Goal: Information Seeking & Learning: Learn about a topic

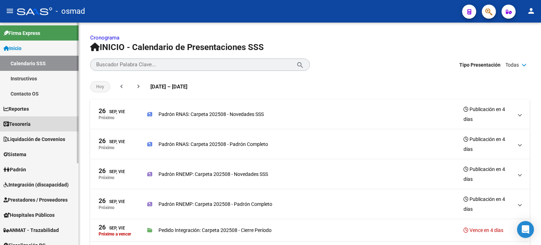
click at [17, 121] on span "Tesorería" at bounding box center [17, 124] width 27 height 8
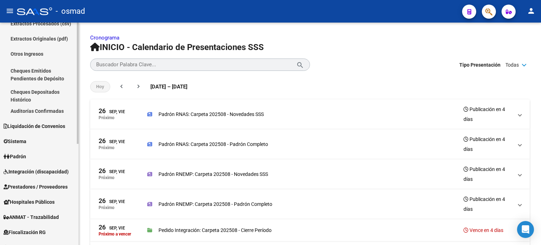
scroll to position [70, 0]
click at [44, 125] on span "Liquidación de Convenios" at bounding box center [35, 126] width 62 height 8
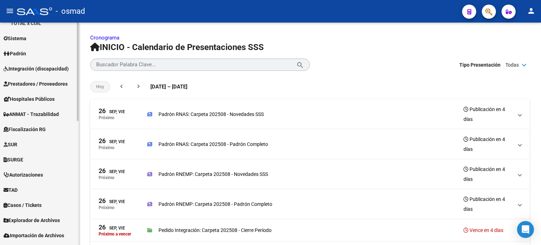
scroll to position [281, 0]
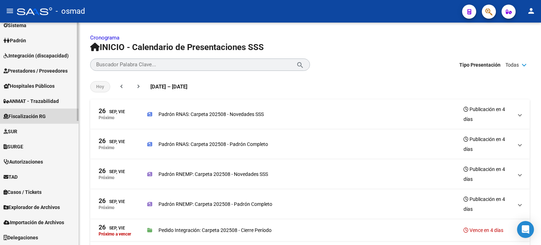
click at [31, 115] on span "Fiscalización RG" at bounding box center [25, 116] width 42 height 8
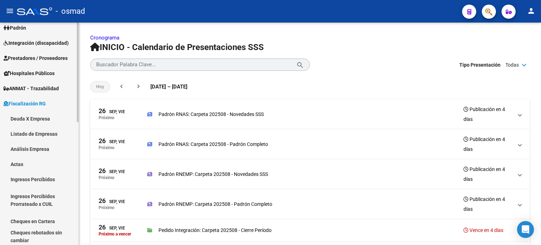
scroll to position [83, 0]
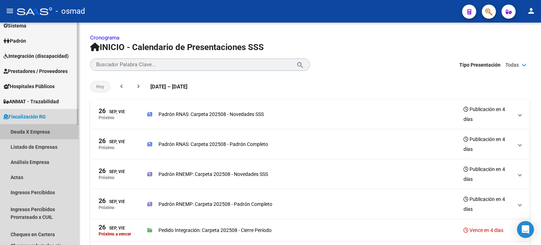
click at [32, 131] on link "Deuda X Empresa" at bounding box center [39, 131] width 79 height 15
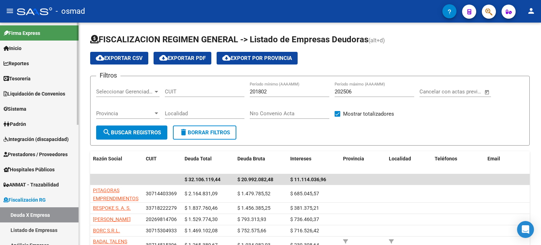
scroll to position [106, 0]
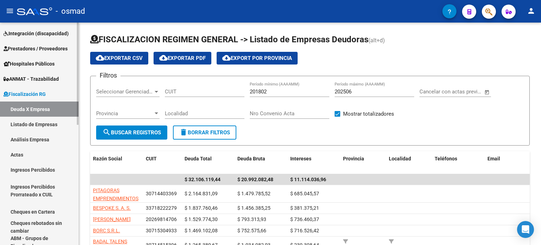
click at [27, 187] on link "Ingresos Percibidos Prorrateado x CUIL" at bounding box center [39, 190] width 79 height 27
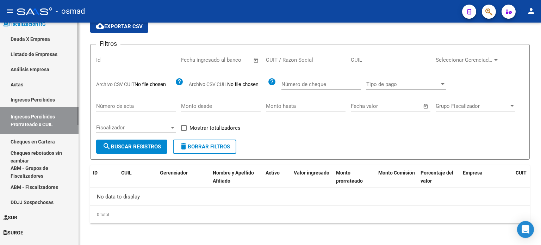
scroll to position [176, 0]
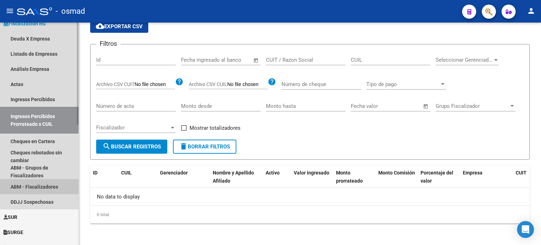
click at [34, 184] on link "ABM - Fiscalizadores" at bounding box center [39, 186] width 79 height 15
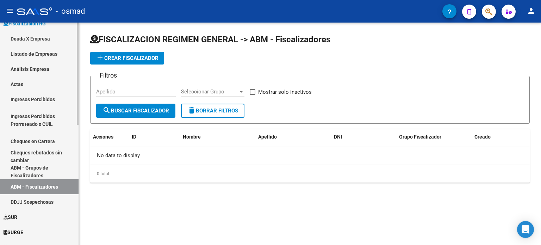
click at [35, 172] on link "ABM - Grupos de Fiscalizadores" at bounding box center [39, 171] width 79 height 15
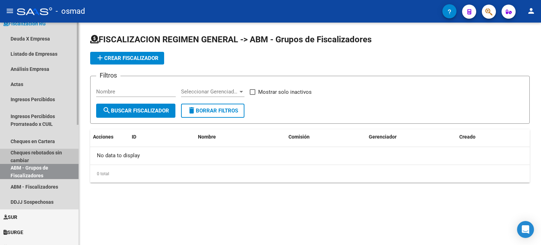
click at [37, 154] on link "Cheques rebotados sin cambiar" at bounding box center [39, 156] width 79 height 15
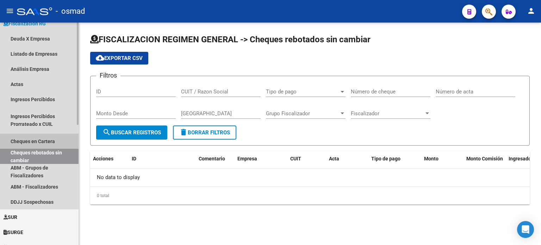
click at [42, 142] on link "Cheques en Cartera" at bounding box center [39, 141] width 79 height 15
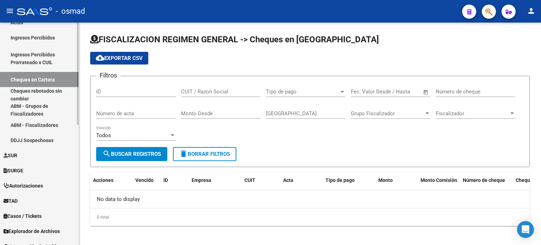
scroll to position [247, 0]
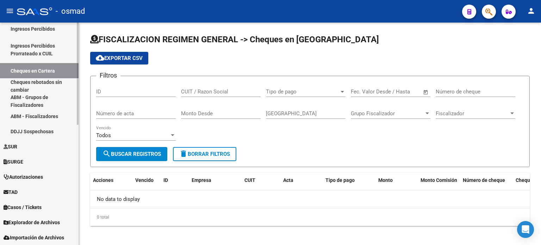
click at [38, 132] on link "DDJJ Sospechosas" at bounding box center [39, 131] width 79 height 15
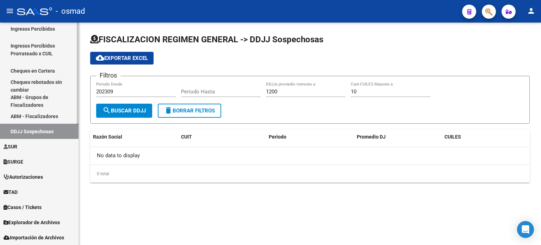
click at [42, 116] on link "ABM - Fiscalizadores" at bounding box center [39, 116] width 79 height 15
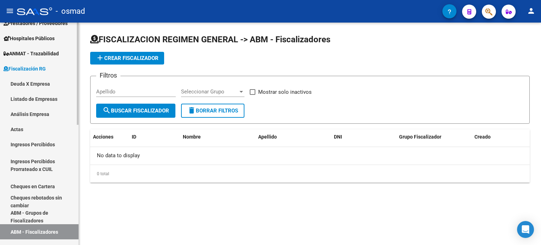
scroll to position [121, 0]
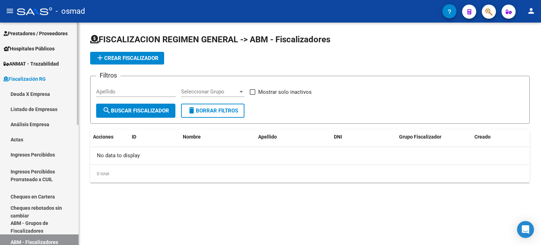
click at [33, 151] on link "Ingresos Percibidos" at bounding box center [39, 154] width 79 height 15
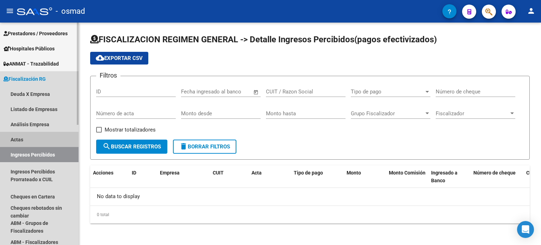
click at [22, 139] on link "Actas" at bounding box center [39, 139] width 79 height 15
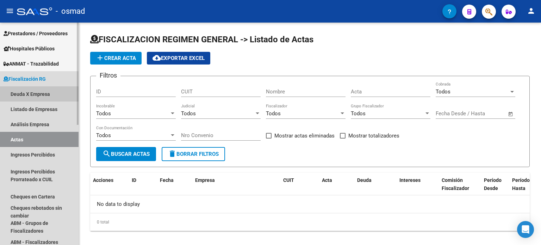
click at [41, 91] on link "Deuda X Empresa" at bounding box center [39, 93] width 79 height 15
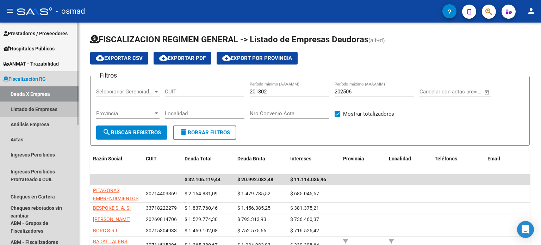
click at [36, 110] on link "Listado de Empresas" at bounding box center [39, 109] width 79 height 15
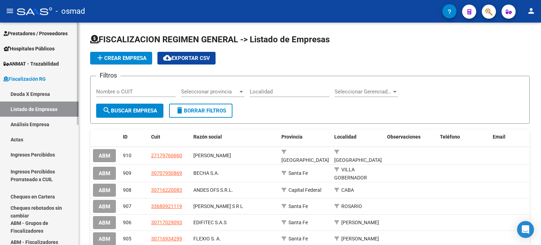
click at [36, 127] on link "Análisis Empresa" at bounding box center [39, 124] width 79 height 15
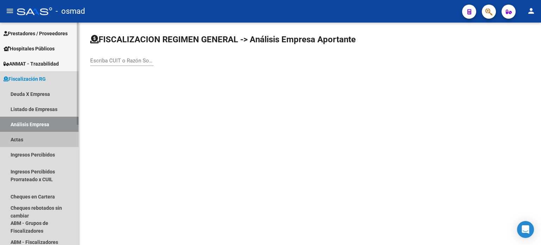
click at [25, 137] on link "Actas" at bounding box center [39, 139] width 79 height 15
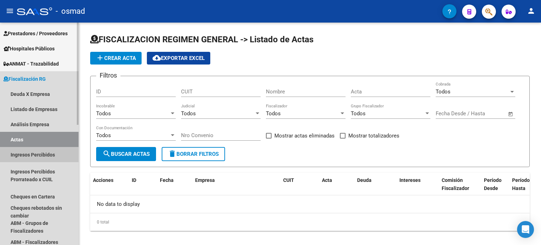
click at [27, 160] on link "Ingresos Percibidos" at bounding box center [39, 154] width 79 height 15
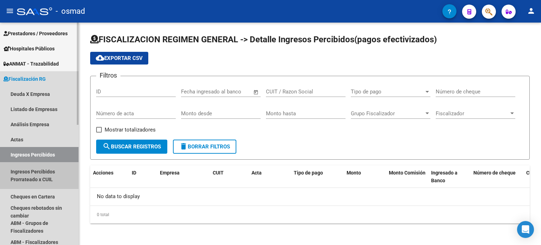
click at [27, 172] on link "Ingresos Percibidos Prorrateado x CUIL" at bounding box center [39, 175] width 79 height 27
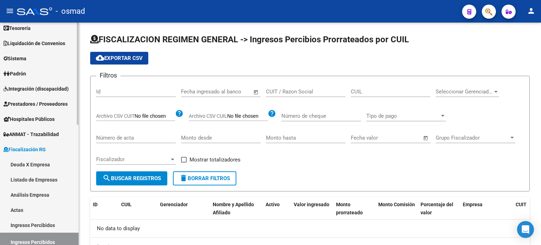
scroll to position [15, 0]
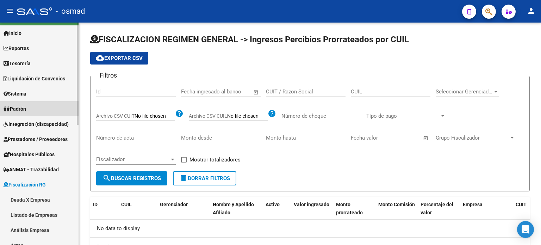
click at [20, 106] on span "Padrón" at bounding box center [15, 109] width 23 height 8
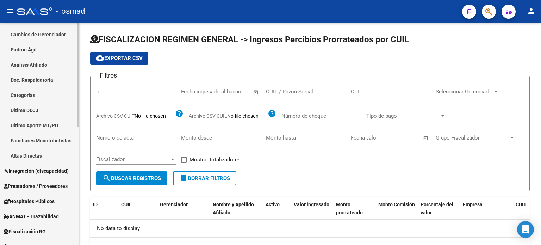
scroll to position [156, 0]
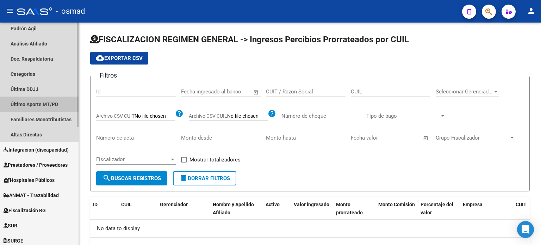
click at [42, 103] on link "Último Aporte MT/PD" at bounding box center [39, 104] width 79 height 15
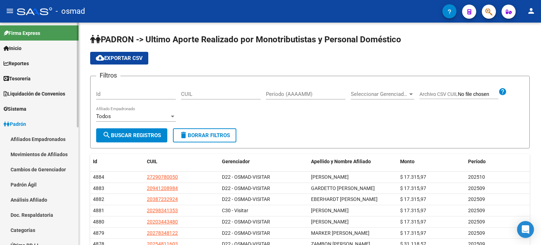
click at [49, 91] on span "Liquidación de Convenios" at bounding box center [35, 94] width 62 height 8
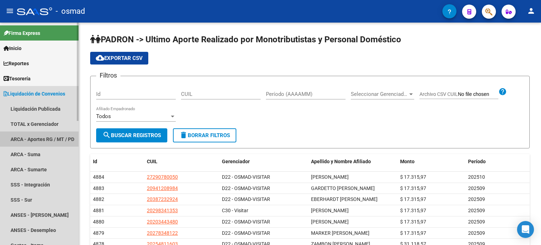
click at [35, 137] on link "ARCA - Aportes RG / MT / PD" at bounding box center [39, 138] width 79 height 15
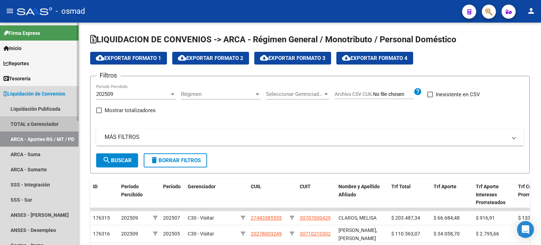
click at [39, 125] on link "TOTAL x Gerenciador" at bounding box center [39, 123] width 79 height 15
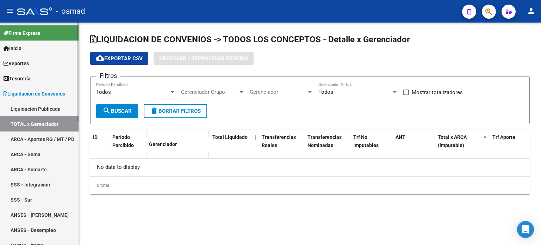
checkbox input "true"
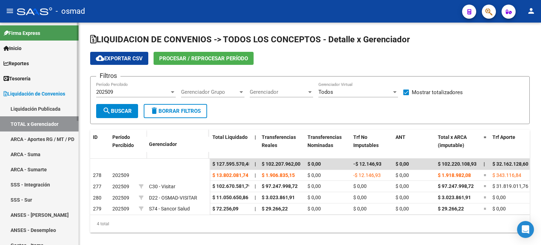
click at [30, 135] on link "ARCA - Aportes RG / MT / PD" at bounding box center [39, 138] width 79 height 15
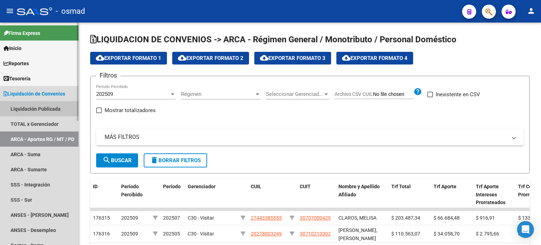
click at [37, 110] on link "Liquidación Publicada" at bounding box center [39, 108] width 79 height 15
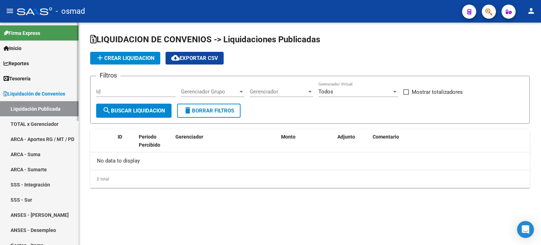
checkbox input "true"
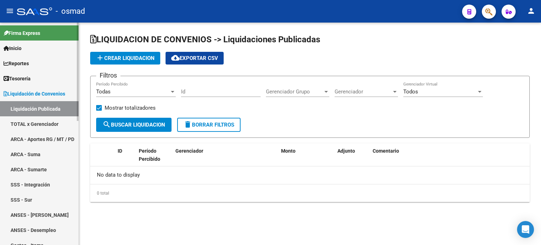
click at [44, 92] on span "Liquidación de Convenios" at bounding box center [35, 94] width 62 height 8
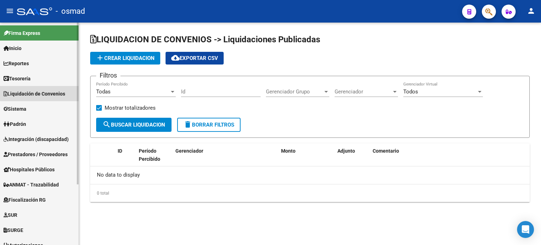
click at [44, 92] on span "Liquidación de Convenios" at bounding box center [35, 94] width 62 height 8
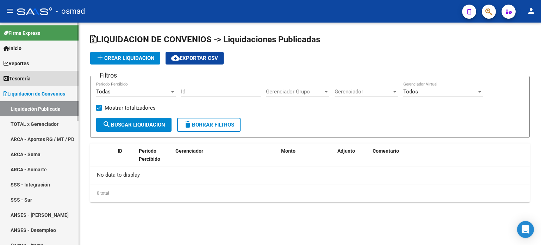
click at [27, 78] on span "Tesorería" at bounding box center [17, 79] width 27 height 8
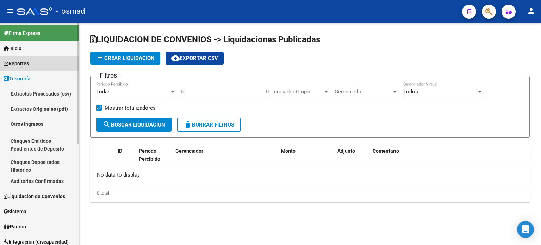
click at [29, 62] on span "Reportes" at bounding box center [16, 64] width 25 height 8
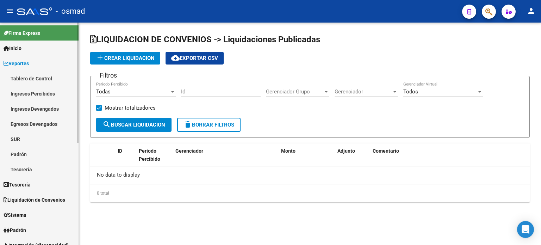
click at [29, 62] on span "Reportes" at bounding box center [16, 64] width 25 height 8
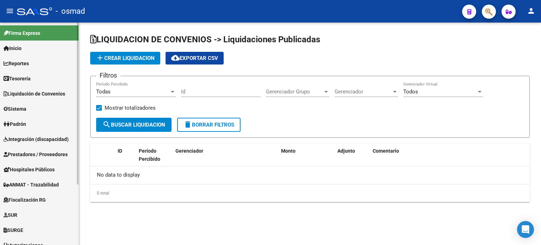
click at [22, 80] on span "Tesorería" at bounding box center [17, 79] width 27 height 8
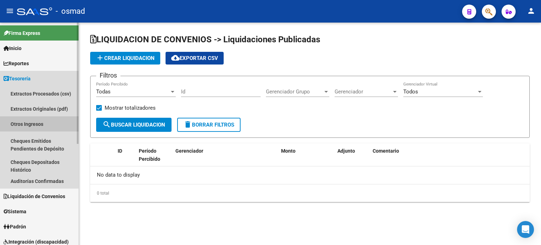
click at [32, 123] on link "Otros Ingresos" at bounding box center [39, 123] width 79 height 15
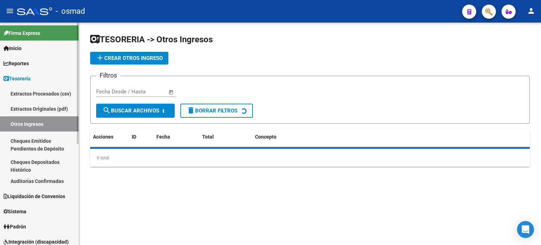
click at [32, 123] on link "Otros Ingresos" at bounding box center [39, 123] width 79 height 15
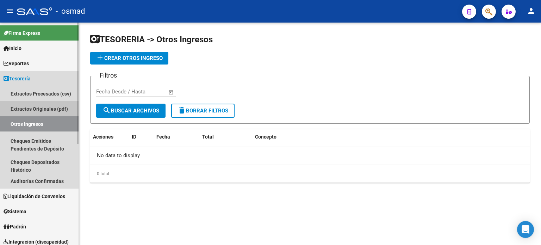
click at [43, 107] on link "Extractos Originales (pdf)" at bounding box center [39, 108] width 79 height 15
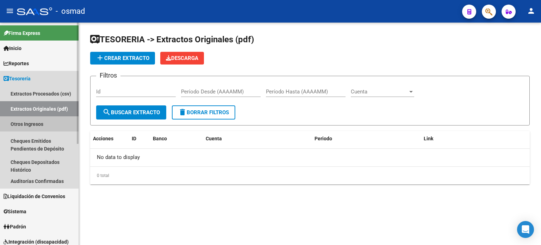
click at [36, 123] on link "Otros Ingresos" at bounding box center [39, 123] width 79 height 15
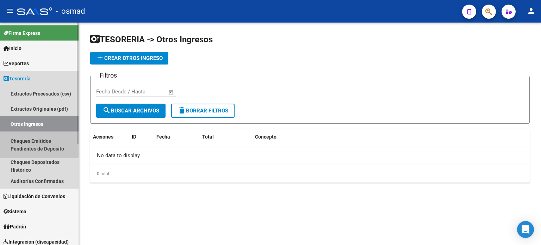
click at [33, 139] on link "Cheques Emitidos Pendientes de Depósito" at bounding box center [39, 144] width 79 height 27
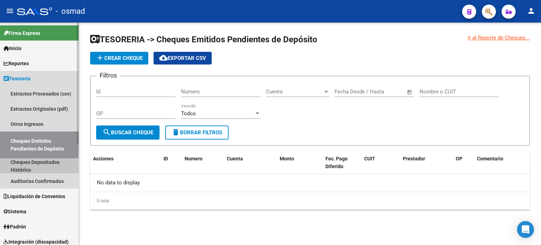
click at [32, 161] on link "Cheques Depositados Histórico" at bounding box center [39, 165] width 79 height 15
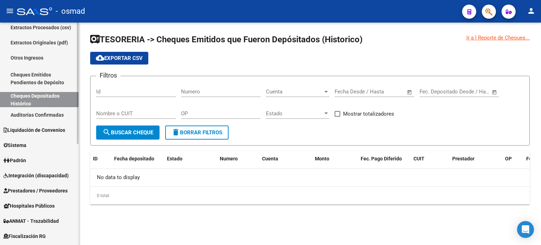
scroll to position [70, 0]
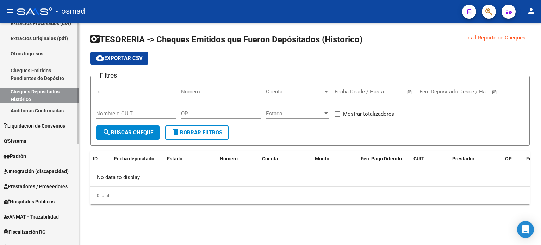
click at [30, 110] on link "Auditorías Confirmadas" at bounding box center [39, 110] width 79 height 15
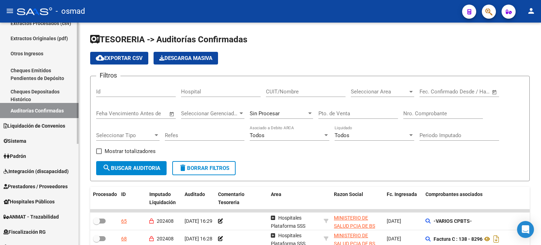
click at [33, 125] on span "Liquidación de Convenios" at bounding box center [35, 126] width 62 height 8
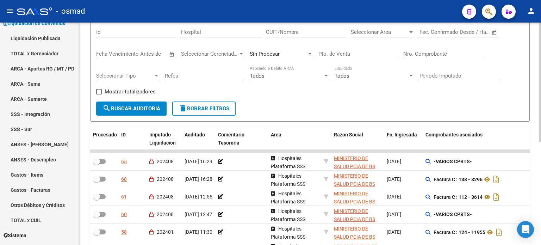
scroll to position [70, 0]
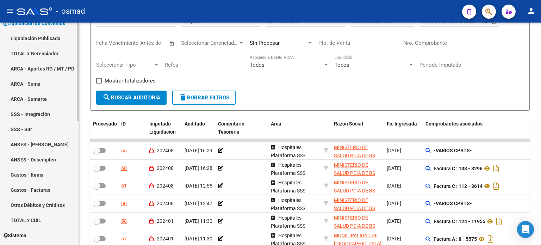
click at [36, 81] on link "ARCA - Suma" at bounding box center [39, 83] width 79 height 15
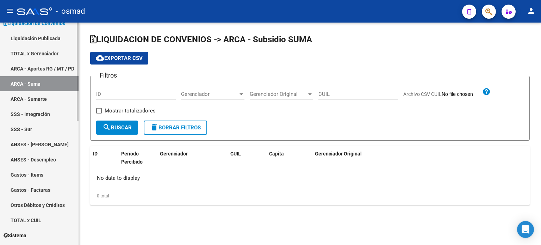
checkbox input "true"
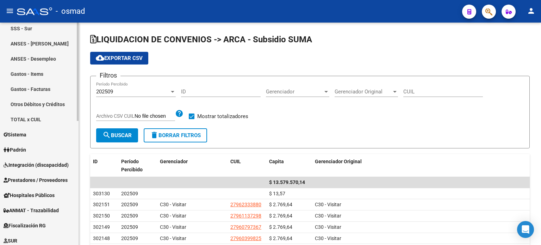
scroll to position [176, 0]
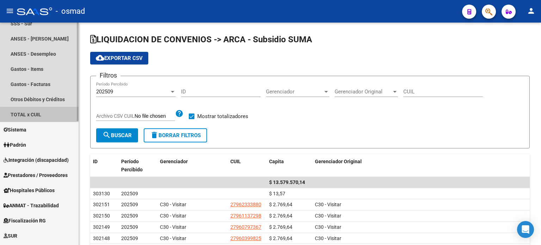
click at [40, 117] on link "TOTAL x CUIL" at bounding box center [39, 114] width 79 height 15
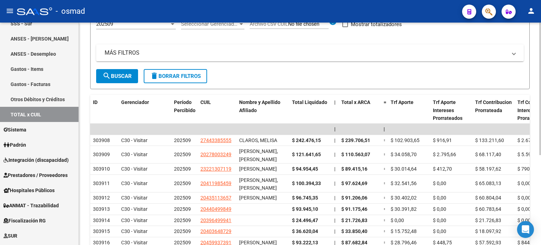
scroll to position [70, 0]
click at [20, 132] on span "Sistema" at bounding box center [15, 130] width 23 height 8
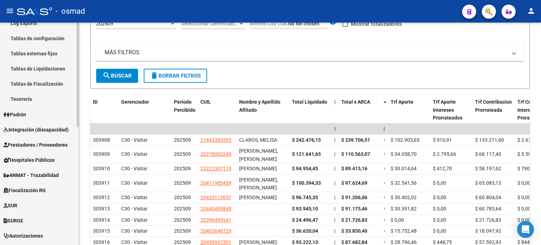
click at [23, 114] on span "Padrón" at bounding box center [15, 115] width 23 height 8
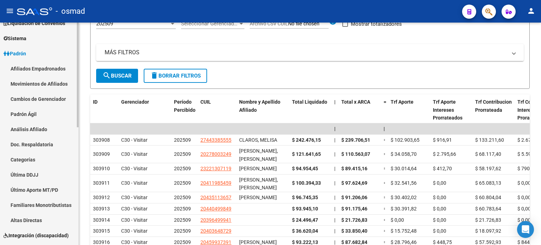
click at [39, 193] on link "Último Aporte MT/PD" at bounding box center [39, 189] width 79 height 15
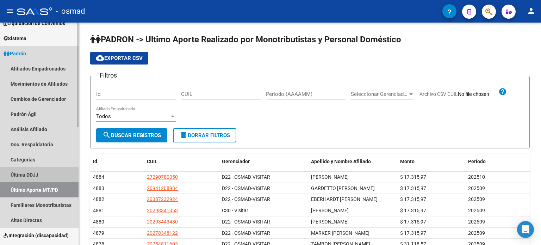
click at [39, 177] on link "Última DDJJ" at bounding box center [39, 174] width 79 height 15
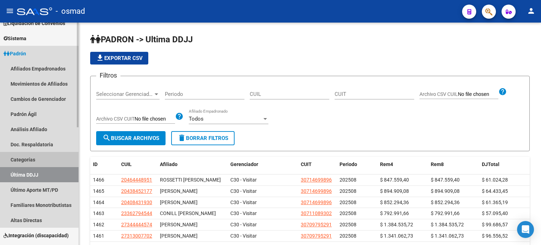
click at [33, 160] on link "Categorías" at bounding box center [39, 159] width 79 height 15
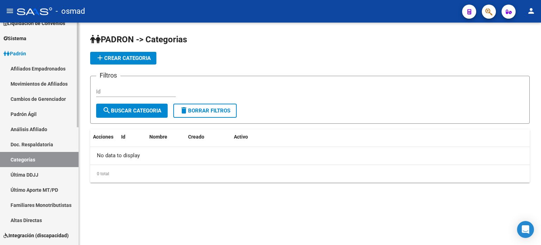
click at [27, 142] on link "Doc. Respaldatoria" at bounding box center [39, 144] width 79 height 15
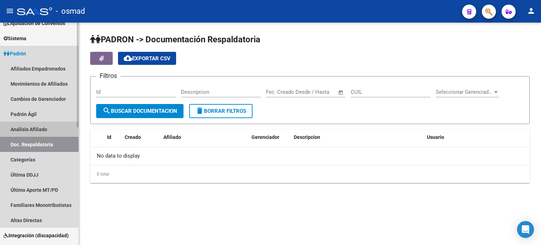
click at [32, 127] on link "Análisis Afiliado" at bounding box center [39, 129] width 79 height 15
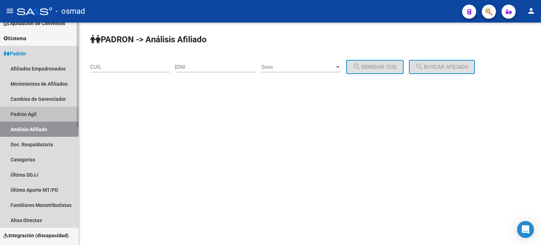
click at [35, 113] on link "Padrón Ágil" at bounding box center [39, 113] width 79 height 15
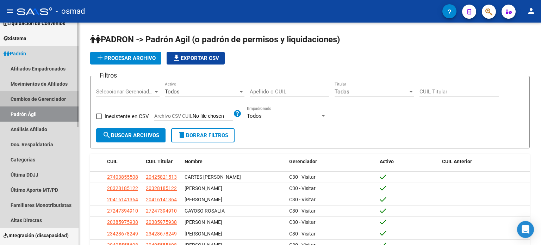
click at [45, 97] on link "Cambios de Gerenciador" at bounding box center [39, 98] width 79 height 15
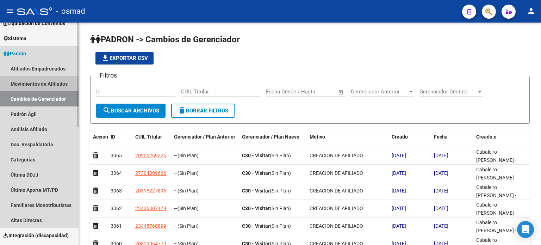
click at [46, 81] on link "Movimientos de Afiliados" at bounding box center [39, 83] width 79 height 15
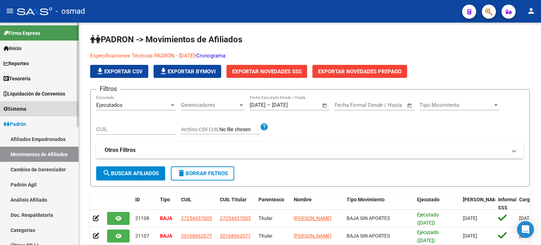
click at [26, 111] on span "Sistema" at bounding box center [15, 109] width 23 height 8
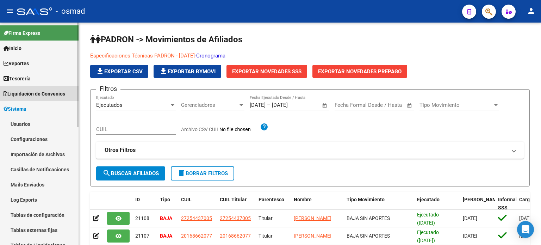
click at [33, 91] on span "Liquidación de Convenios" at bounding box center [35, 94] width 62 height 8
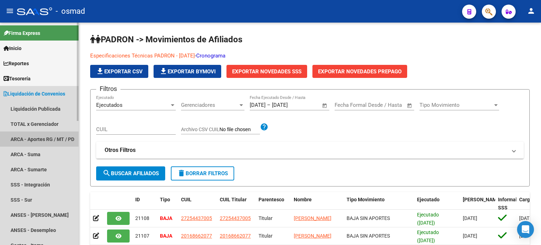
click at [37, 136] on link "ARCA - Aportes RG / MT / PD" at bounding box center [39, 138] width 79 height 15
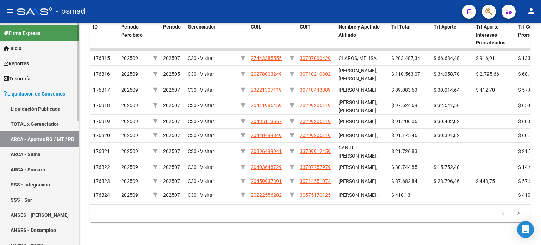
click at [25, 155] on link "ARCA - Suma" at bounding box center [39, 154] width 79 height 15
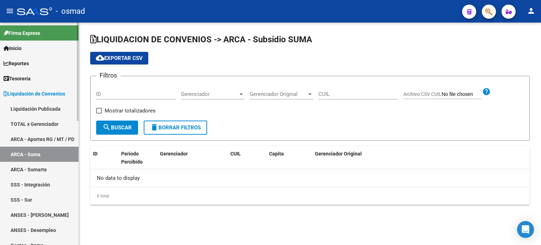
checkbox input "true"
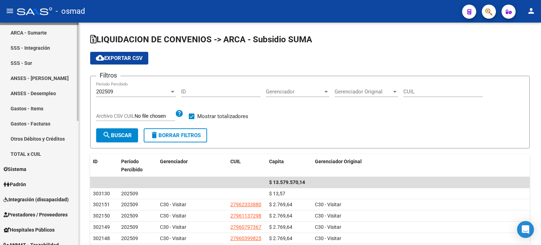
scroll to position [141, 0]
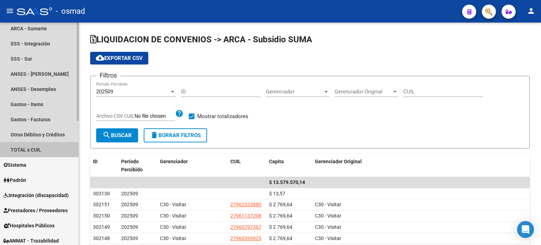
click at [36, 150] on link "TOTAL x CUIL" at bounding box center [39, 149] width 79 height 15
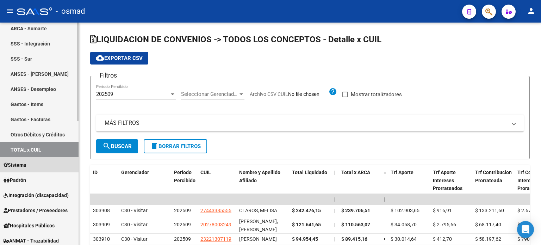
click at [26, 164] on span "Sistema" at bounding box center [15, 165] width 23 height 8
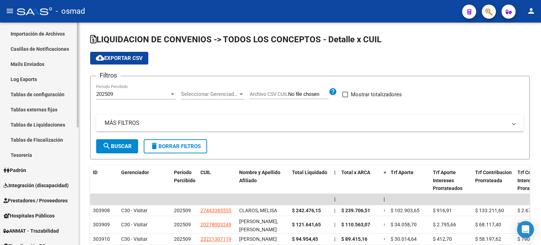
scroll to position [106, 0]
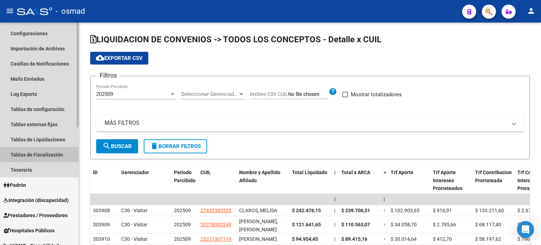
click at [40, 155] on link "Tablas de Fiscalización" at bounding box center [39, 154] width 79 height 15
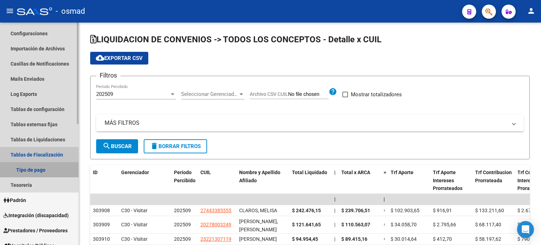
click at [36, 172] on link "Tipo de pago" at bounding box center [39, 169] width 79 height 15
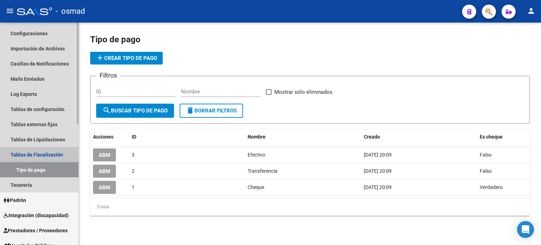
click at [42, 155] on link "Tablas de Fiscalización" at bounding box center [39, 154] width 79 height 15
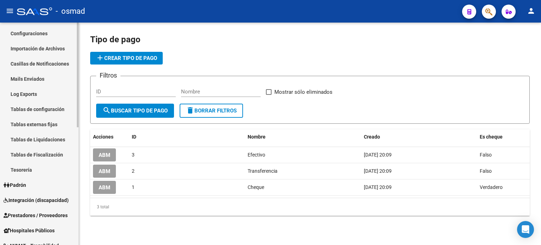
click at [42, 154] on link "Tablas de Fiscalización" at bounding box center [39, 154] width 79 height 15
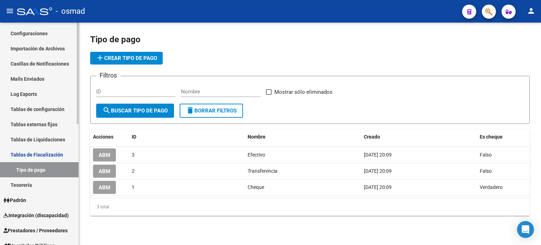
click at [46, 139] on link "Tablas de Liquidaciones" at bounding box center [39, 139] width 79 height 15
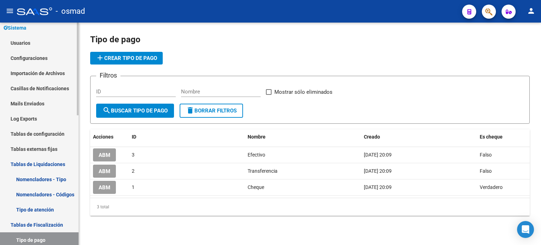
scroll to position [70, 0]
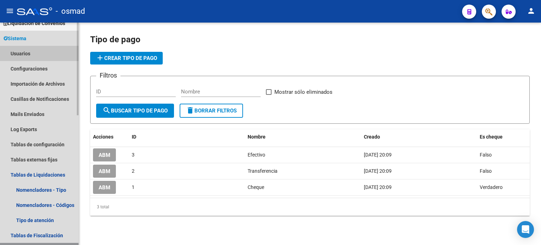
click at [30, 51] on link "Usuarios" at bounding box center [39, 53] width 79 height 15
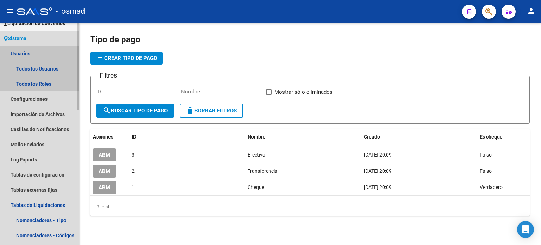
click at [27, 52] on link "Usuarios" at bounding box center [39, 53] width 79 height 15
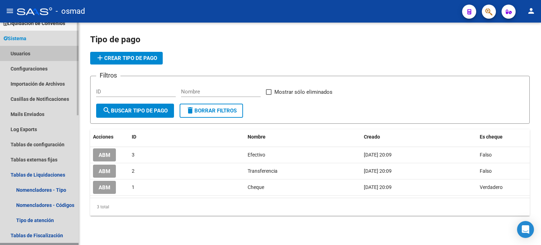
click at [20, 53] on link "Usuarios" at bounding box center [39, 53] width 79 height 15
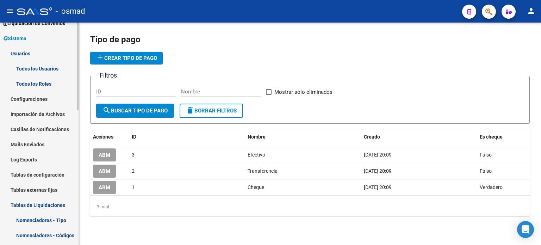
scroll to position [0, 0]
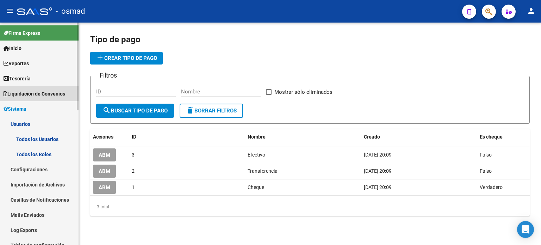
click at [34, 96] on span "Liquidación de Convenios" at bounding box center [35, 94] width 62 height 8
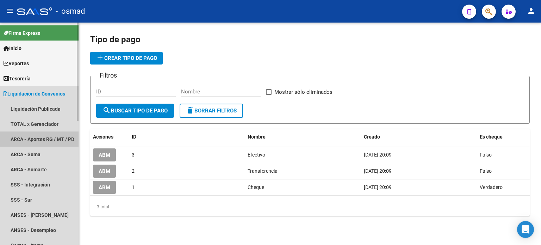
click at [43, 135] on link "ARCA - Aportes RG / MT / PD" at bounding box center [39, 138] width 79 height 15
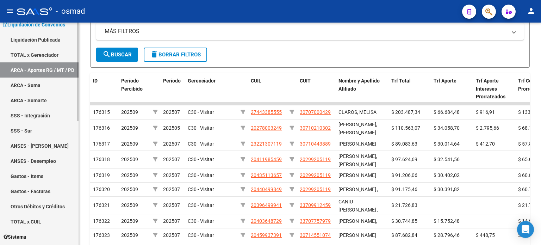
scroll to position [70, 0]
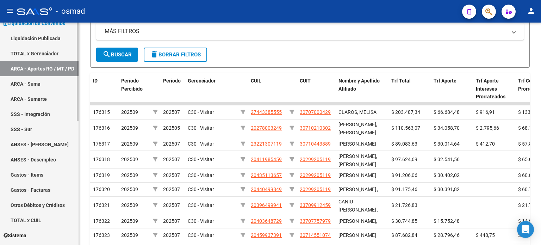
click at [50, 156] on link "ANSES - Desempleo" at bounding box center [39, 159] width 79 height 15
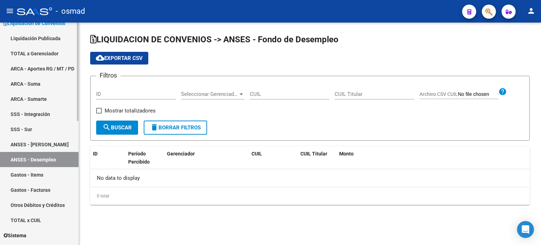
checkbox input "true"
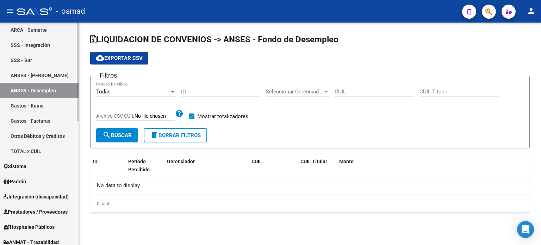
scroll to position [141, 0]
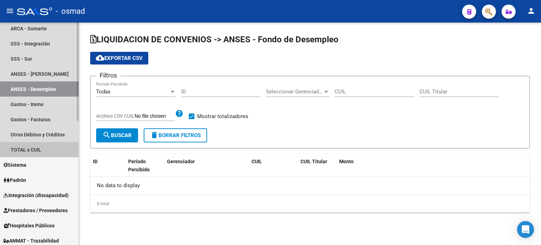
click at [38, 151] on link "TOTAL x CUIL" at bounding box center [39, 149] width 79 height 15
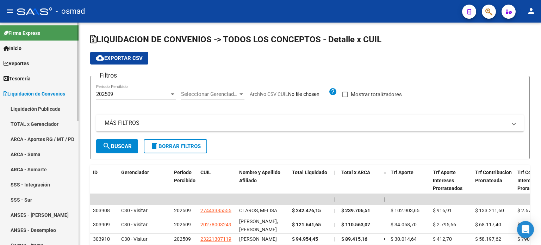
click at [35, 77] on link "Tesorería" at bounding box center [39, 78] width 79 height 15
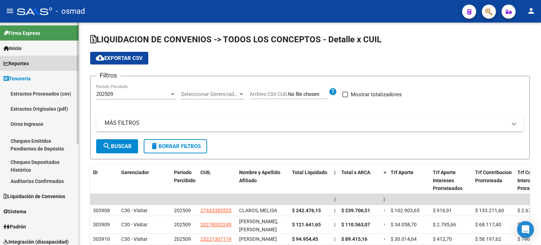
click at [13, 60] on span "Reportes" at bounding box center [16, 64] width 25 height 8
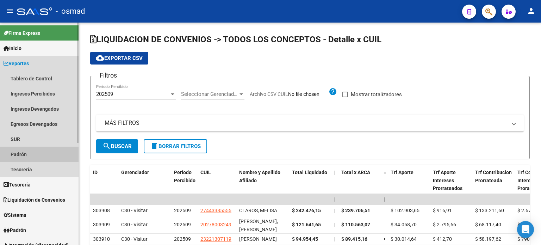
click at [24, 156] on link "Padrón" at bounding box center [39, 154] width 79 height 15
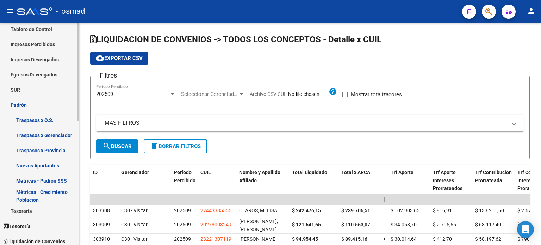
scroll to position [35, 0]
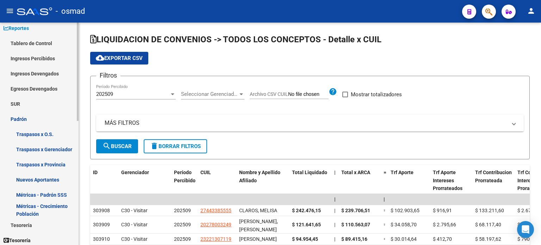
click at [34, 58] on link "Ingresos Percibidos" at bounding box center [39, 58] width 79 height 15
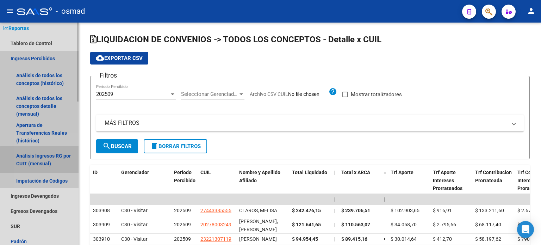
click at [41, 160] on link "Análisis Ingresos RG por CUIT (mensual)" at bounding box center [39, 159] width 79 height 27
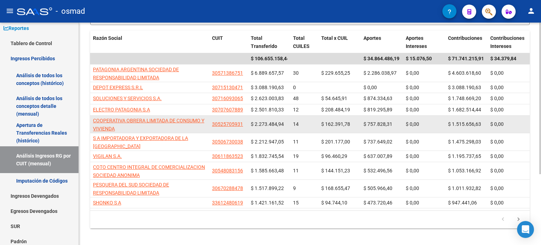
scroll to position [103, 0]
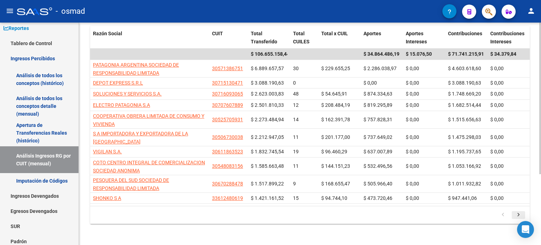
click at [520, 211] on icon "go to next page" at bounding box center [518, 215] width 9 height 8
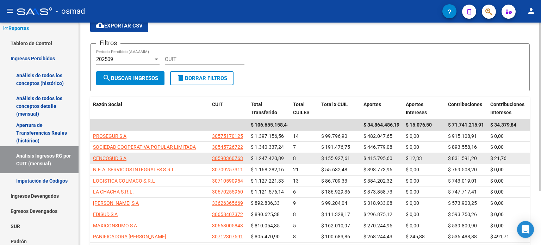
scroll to position [71, 0]
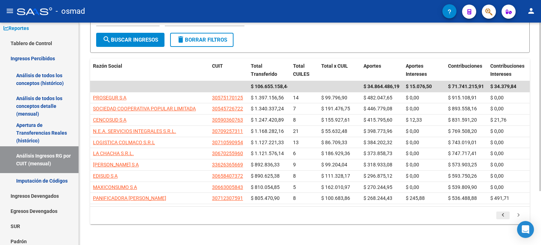
click at [502, 214] on icon "go to previous page" at bounding box center [503, 216] width 9 height 8
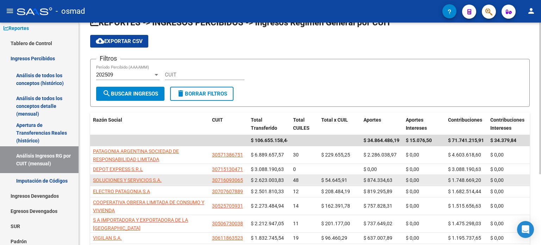
scroll to position [0, 0]
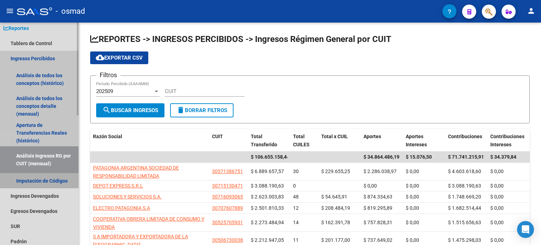
click at [29, 179] on link "Imputación de Códigos" at bounding box center [39, 180] width 79 height 15
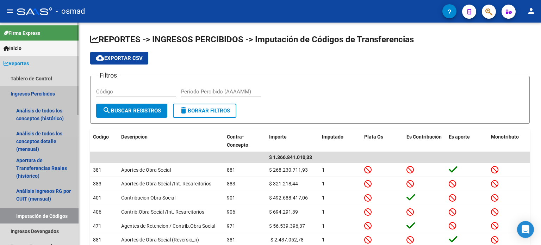
click at [44, 94] on link "Ingresos Percibidos" at bounding box center [39, 93] width 79 height 15
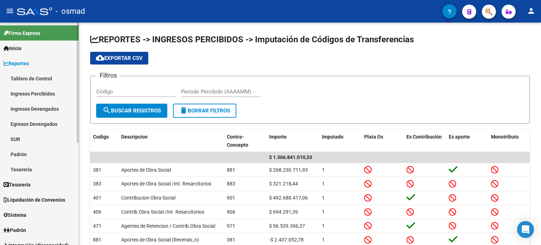
click at [44, 94] on link "Ingresos Percibidos" at bounding box center [39, 93] width 79 height 15
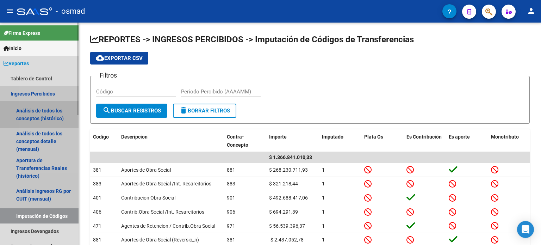
click at [49, 114] on link "Análisis de todos los conceptos (histórico)" at bounding box center [39, 114] width 79 height 27
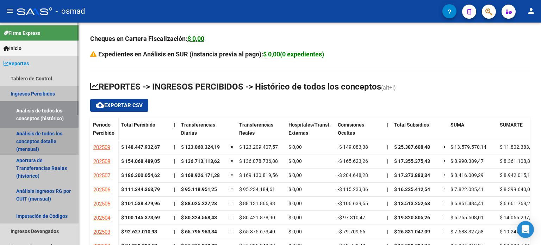
click at [44, 133] on link "Análisis de todos los conceptos detalle (mensual)" at bounding box center [39, 141] width 79 height 27
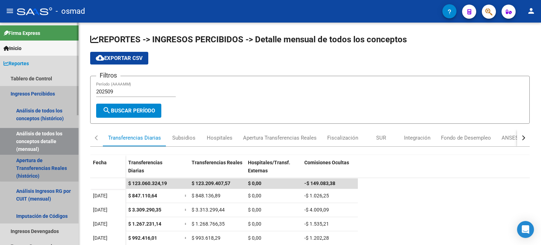
click at [45, 163] on link "Apertura de Transferencias Reales (histórico)" at bounding box center [39, 168] width 79 height 27
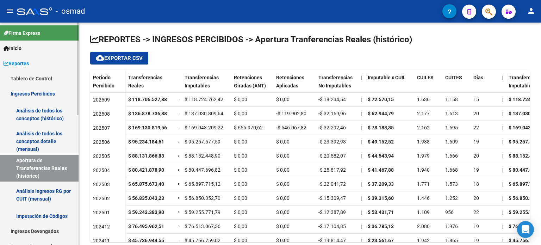
click at [39, 186] on link "Análisis Ingresos RG por CUIT (mensual)" at bounding box center [39, 195] width 79 height 27
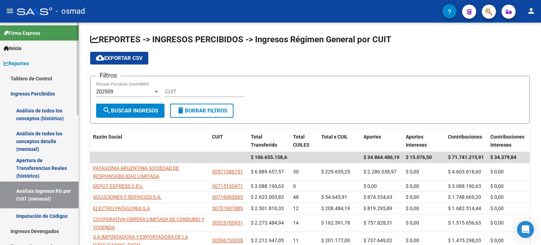
click at [45, 78] on link "Tablero de Control" at bounding box center [39, 78] width 79 height 15
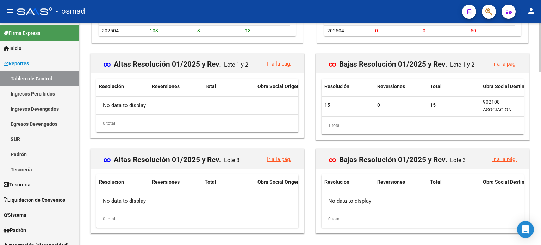
scroll to position [778, 0]
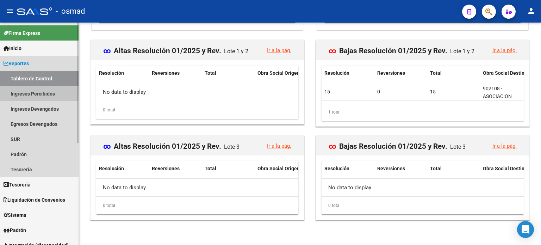
click at [24, 90] on link "Ingresos Percibidos" at bounding box center [39, 93] width 79 height 15
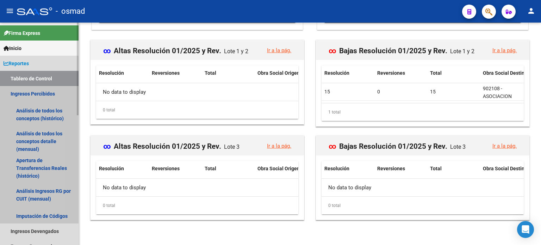
click at [27, 92] on link "Ingresos Percibidos" at bounding box center [39, 93] width 79 height 15
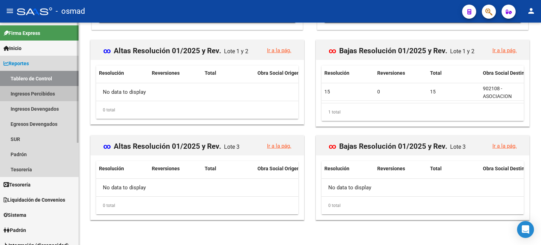
click at [27, 92] on link "Ingresos Percibidos" at bounding box center [39, 93] width 79 height 15
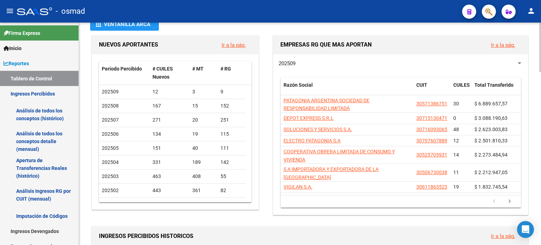
scroll to position [0, 0]
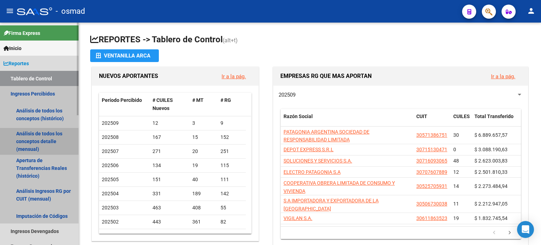
click at [39, 134] on link "Análisis de todos los conceptos detalle (mensual)" at bounding box center [39, 141] width 79 height 27
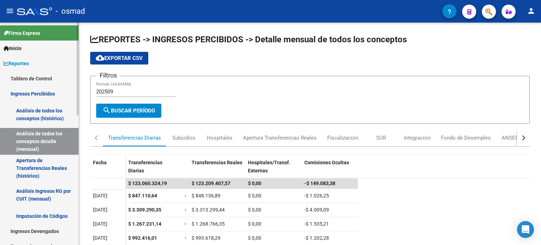
click at [39, 91] on link "Ingresos Percibidos" at bounding box center [39, 93] width 79 height 15
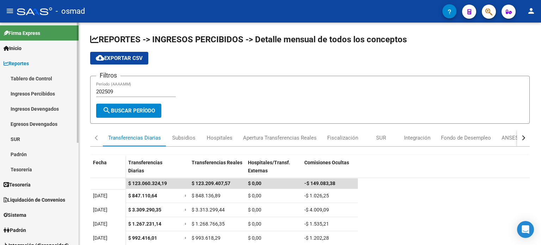
click at [39, 91] on link "Ingresos Percibidos" at bounding box center [39, 93] width 79 height 15
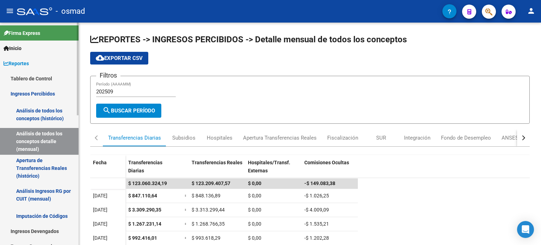
click at [39, 91] on link "Ingresos Percibidos" at bounding box center [39, 93] width 79 height 15
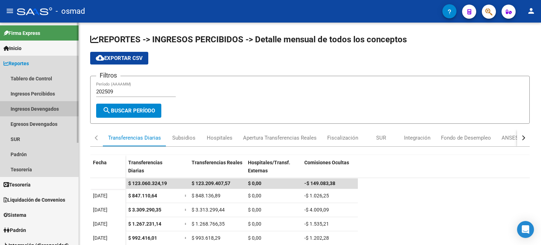
click at [38, 108] on link "Ingresos Devengados" at bounding box center [39, 108] width 79 height 15
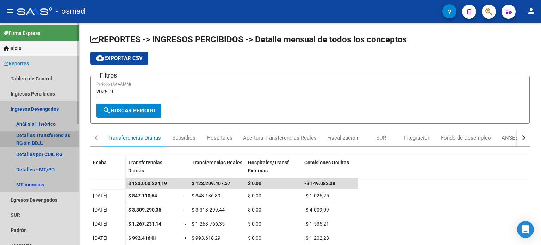
click at [38, 134] on link "Detalles Transferencias RG sin DDJJ" at bounding box center [39, 138] width 79 height 15
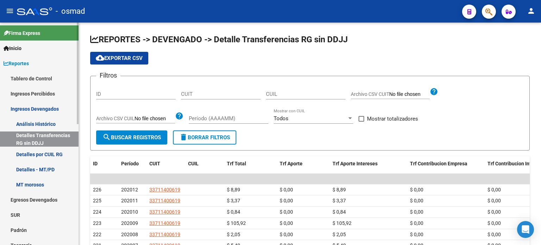
click at [38, 122] on link "Análisis Histórico" at bounding box center [39, 123] width 79 height 15
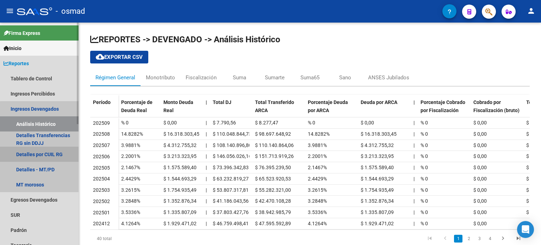
click at [42, 155] on link "Detalles por CUIL RG" at bounding box center [39, 154] width 79 height 15
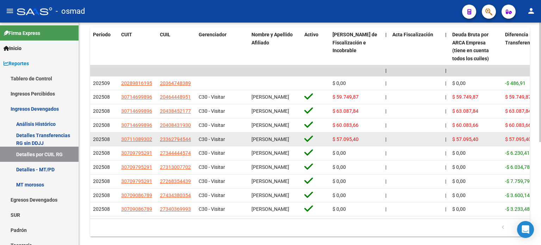
scroll to position [192, 0]
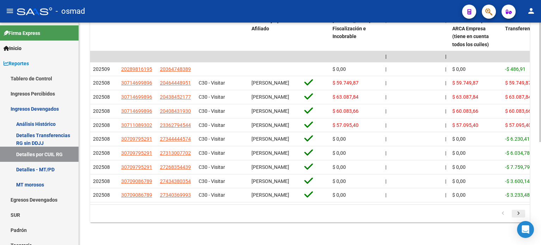
click at [518, 213] on icon "go to next page" at bounding box center [518, 214] width 9 height 8
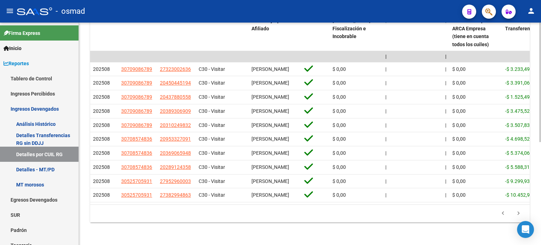
click at [501, 214] on icon "go to previous page" at bounding box center [503, 214] width 9 height 8
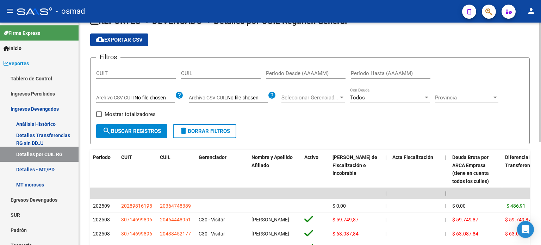
scroll to position [0, 0]
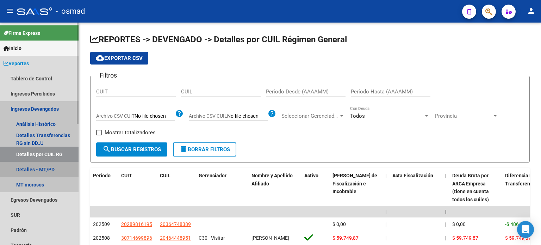
click at [31, 169] on link "Detalles - MT/PD" at bounding box center [39, 169] width 79 height 15
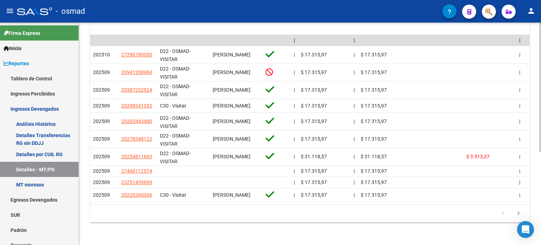
scroll to position [160, 0]
click at [520, 213] on icon "go to next page" at bounding box center [518, 214] width 9 height 8
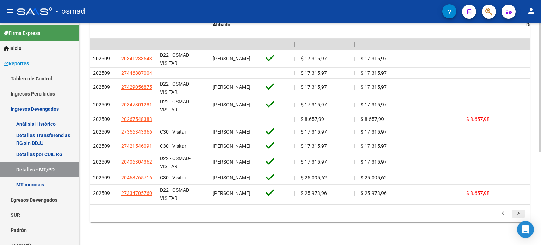
click at [518, 214] on icon "go to next page" at bounding box center [518, 214] width 9 height 8
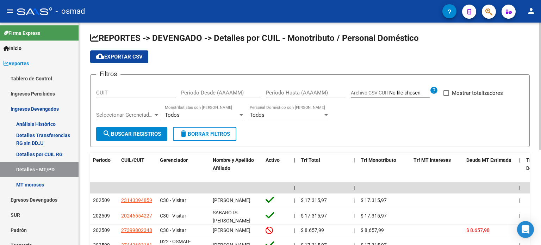
scroll to position [0, 0]
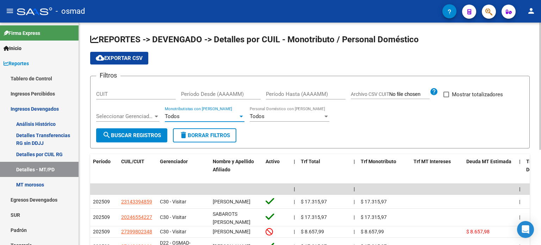
click at [193, 113] on div "Todos" at bounding box center [201, 116] width 73 height 6
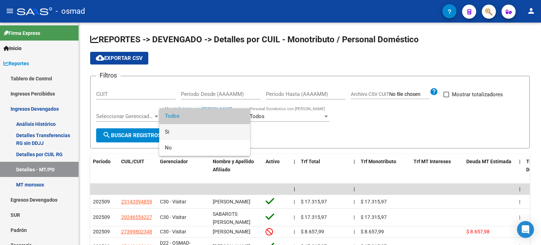
click at [172, 130] on span "Si" at bounding box center [205, 132] width 80 height 16
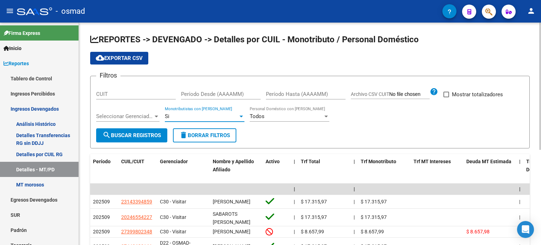
click at [157, 136] on span "search Buscar Registros" at bounding box center [132, 135] width 59 height 6
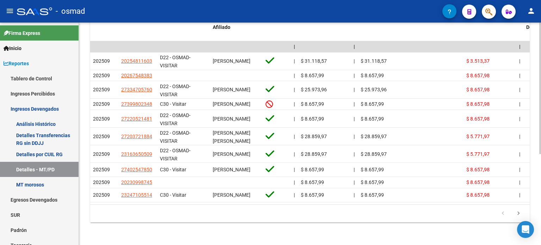
scroll to position [154, 0]
click at [519, 213] on icon "go to next page" at bounding box center [518, 214] width 9 height 8
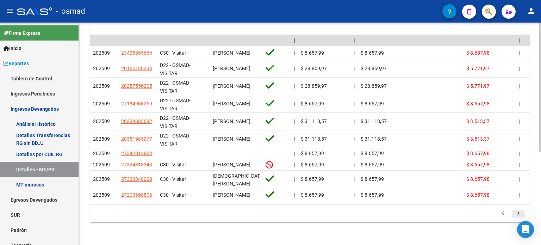
click at [517, 219] on icon "go to next page" at bounding box center [518, 214] width 9 height 8
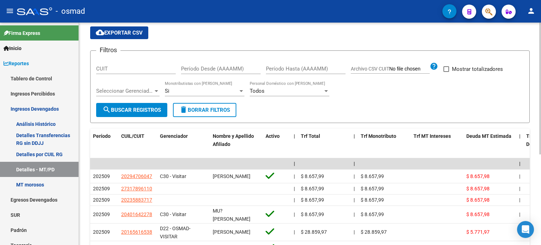
scroll to position [35, 0]
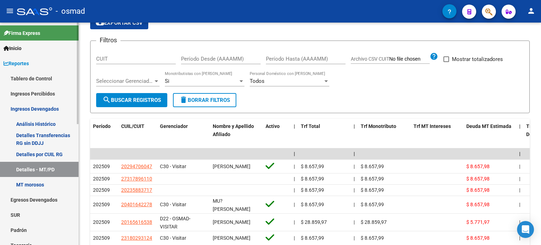
click at [38, 108] on link "Ingresos Devengados" at bounding box center [39, 108] width 79 height 15
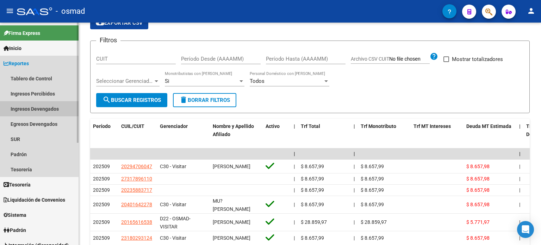
click at [38, 108] on link "Ingresos Devengados" at bounding box center [39, 108] width 79 height 15
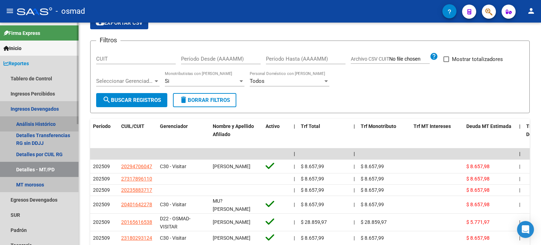
click at [41, 125] on link "Análisis Histórico" at bounding box center [39, 123] width 79 height 15
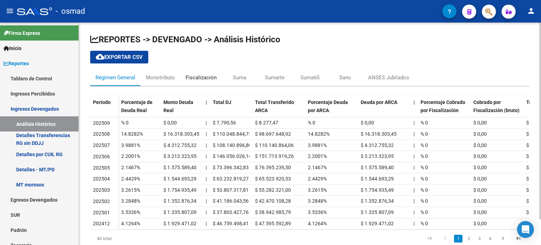
click at [208, 76] on div "Fiscalización" at bounding box center [201, 78] width 31 height 8
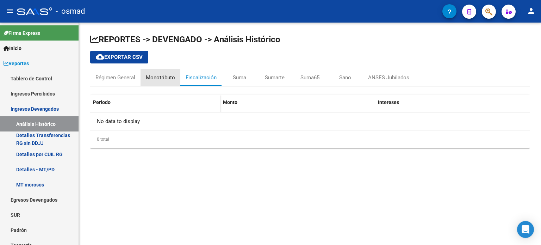
click at [157, 79] on div "Monotributo" at bounding box center [160, 78] width 29 height 8
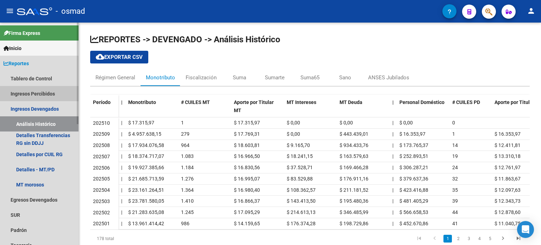
click at [37, 92] on link "Ingresos Percibidos" at bounding box center [39, 93] width 79 height 15
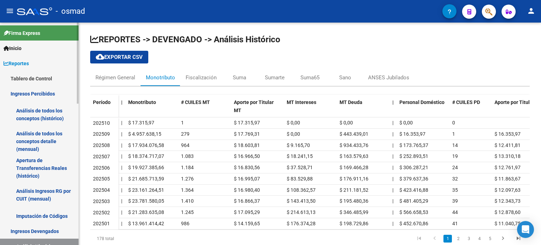
click at [37, 111] on link "Análisis de todos los conceptos (histórico)" at bounding box center [39, 114] width 79 height 27
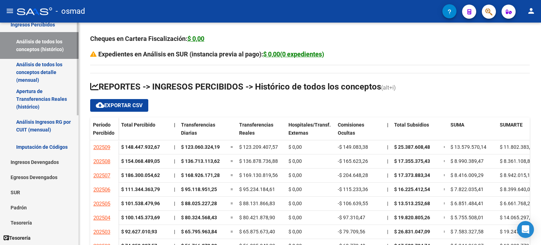
scroll to position [70, 0]
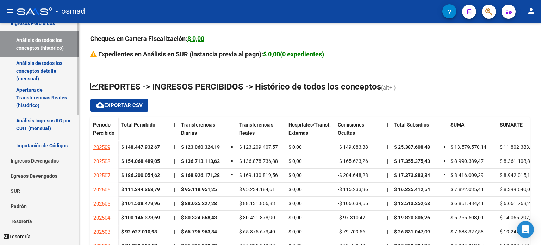
click at [37, 160] on link "Ingresos Devengados" at bounding box center [39, 160] width 79 height 15
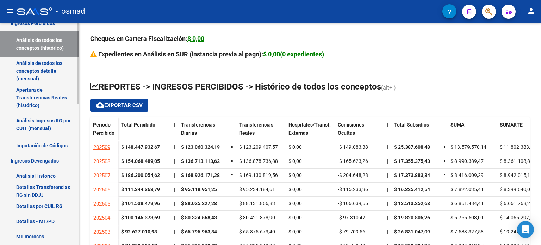
click at [39, 184] on link "Detalles Transferencias RG sin DDJJ" at bounding box center [39, 190] width 79 height 15
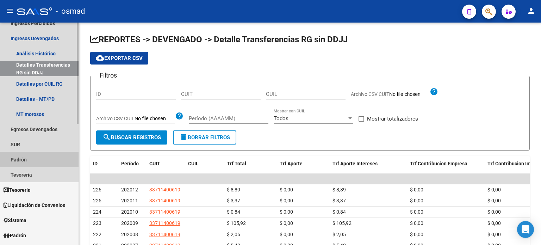
click at [14, 159] on link "Padrón" at bounding box center [39, 159] width 79 height 15
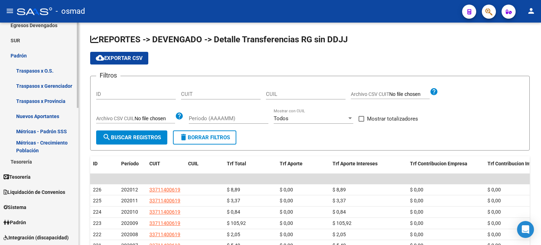
scroll to position [176, 0]
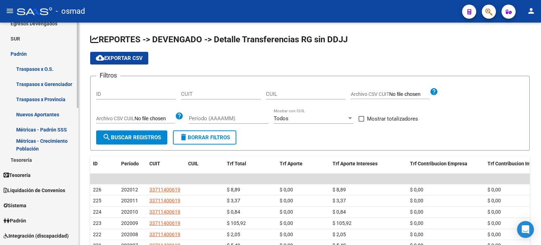
click at [24, 161] on link "Tesorería" at bounding box center [39, 159] width 79 height 15
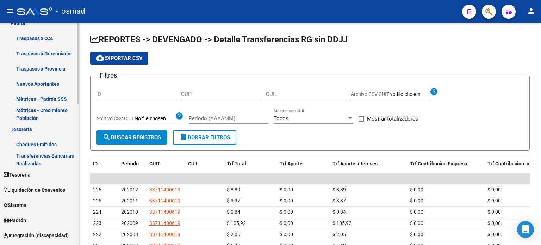
scroll to position [282, 0]
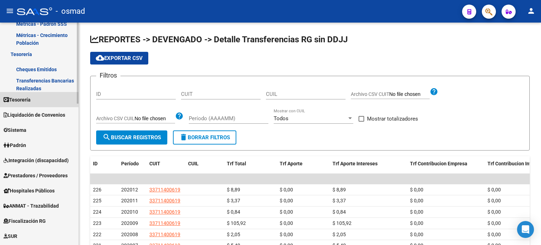
click at [31, 99] on span "Tesorería" at bounding box center [17, 100] width 27 height 8
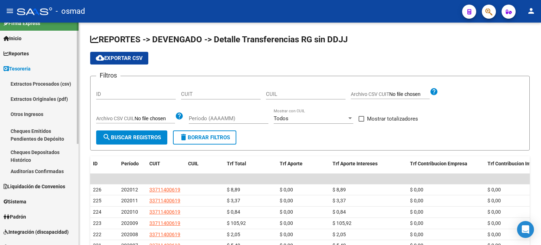
scroll to position [0, 0]
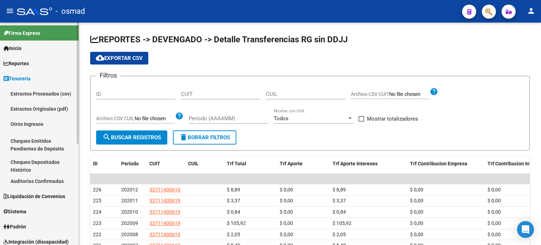
click at [27, 63] on span "Reportes" at bounding box center [16, 64] width 25 height 8
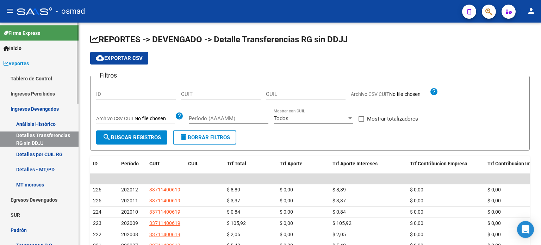
click at [37, 92] on link "Ingresos Percibidos" at bounding box center [39, 93] width 79 height 15
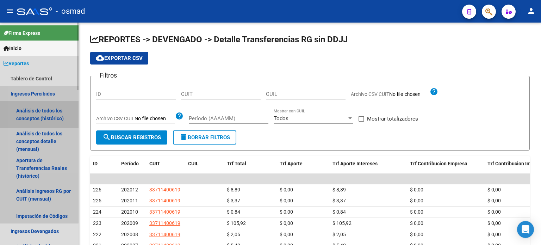
click at [37, 112] on link "Análisis de todos los conceptos (histórico)" at bounding box center [39, 114] width 79 height 27
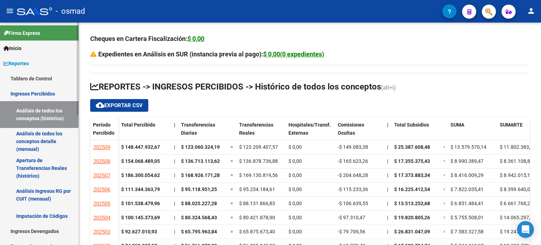
click at [42, 134] on link "Análisis de todos los conceptos detalle (mensual)" at bounding box center [39, 141] width 79 height 27
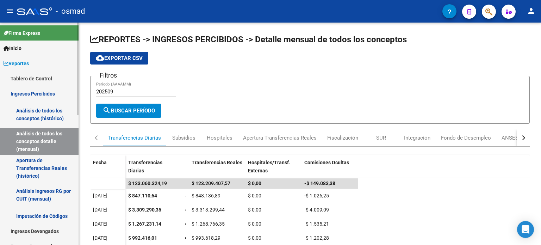
click at [37, 162] on link "Apertura de Transferencias Reales (histórico)" at bounding box center [39, 168] width 79 height 27
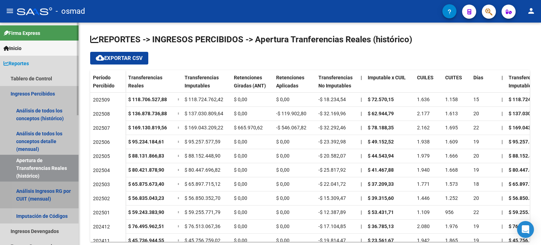
click at [38, 195] on link "Análisis Ingresos RG por CUIT (mensual)" at bounding box center [39, 195] width 79 height 27
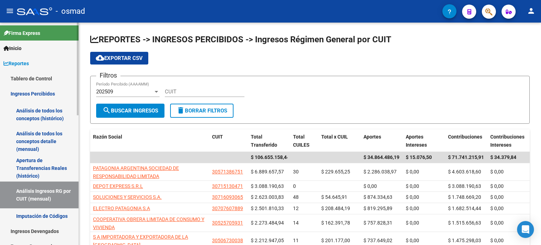
scroll to position [35, 0]
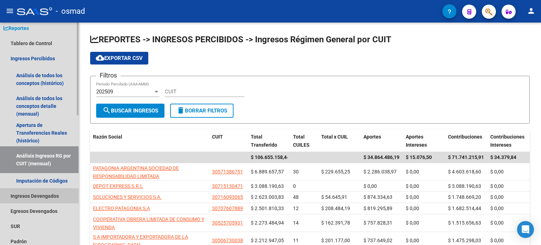
click at [38, 195] on link "Ingresos Devengados" at bounding box center [39, 195] width 79 height 15
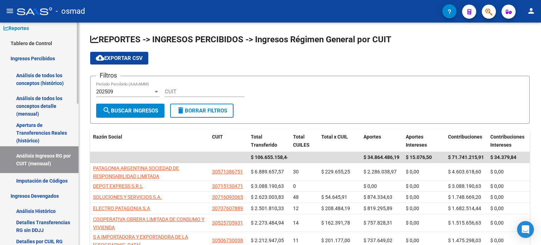
scroll to position [70, 0]
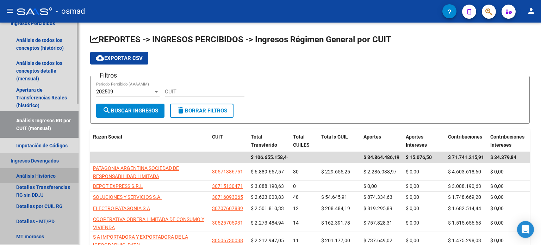
click at [45, 176] on link "Análisis Histórico" at bounding box center [39, 175] width 79 height 15
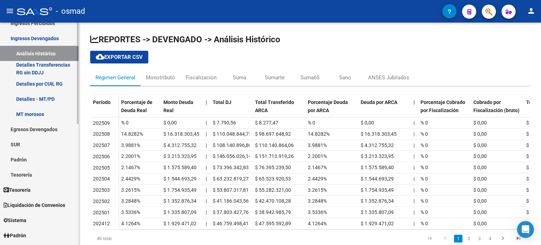
scroll to position [35, 0]
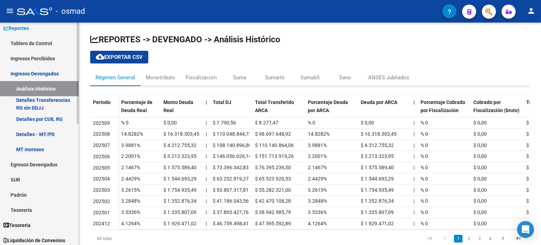
click at [39, 146] on link "MT morosos" at bounding box center [39, 149] width 79 height 15
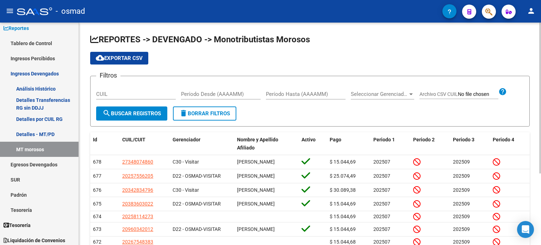
click at [138, 114] on span "search Buscar Registros" at bounding box center [132, 113] width 59 height 6
click at [405, 93] on span "Seleccionar Gerenciador" at bounding box center [379, 94] width 57 height 6
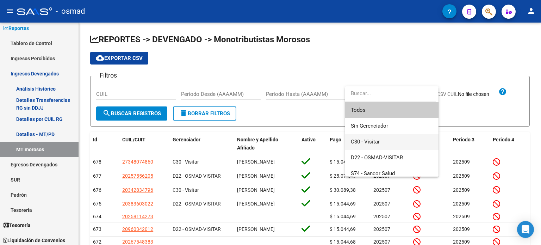
click at [381, 143] on span "C30 - Visitar" at bounding box center [392, 142] width 82 height 16
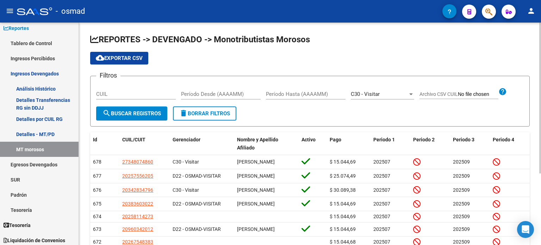
click at [370, 111] on form "Filtros CUIL Período Desde (AAAAMM) Período Hasta (AAAAMM) C30 - Visitar Selecc…" at bounding box center [310, 101] width 440 height 51
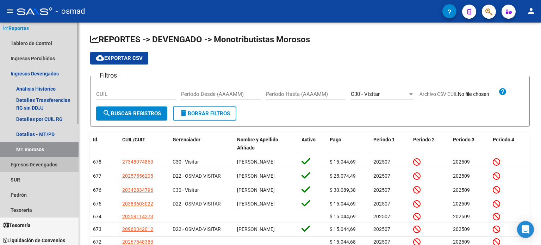
click at [33, 163] on link "Egresos Devengados" at bounding box center [39, 164] width 79 height 15
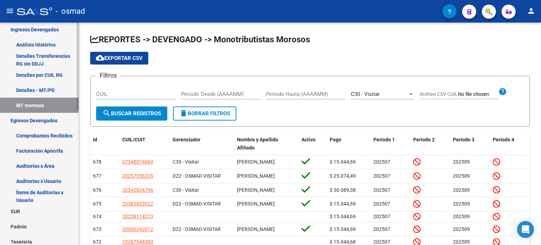
scroll to position [70, 0]
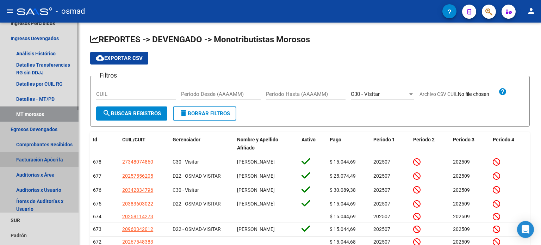
click at [47, 159] on link "Facturación Apócrifa" at bounding box center [39, 159] width 79 height 15
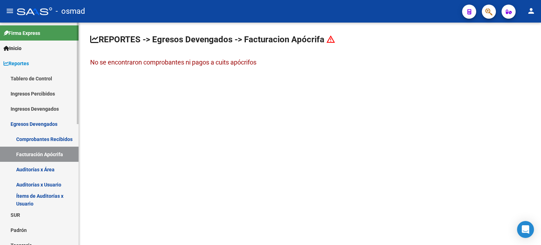
click at [45, 105] on link "Ingresos Devengados" at bounding box center [39, 108] width 79 height 15
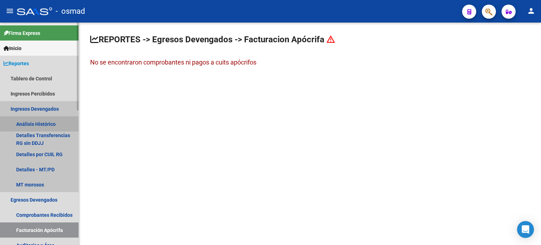
click at [42, 124] on link "Análisis Histórico" at bounding box center [39, 123] width 79 height 15
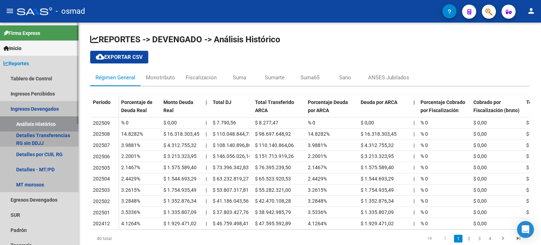
click at [39, 138] on link "Detalles Transferencias RG sin DDJJ" at bounding box center [39, 138] width 79 height 15
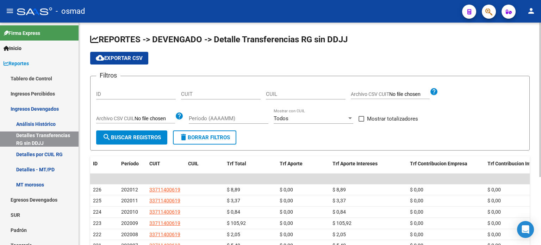
click at [352, 118] on div at bounding box center [351, 118] width 4 height 2
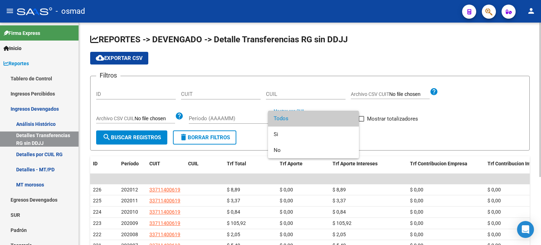
click at [352, 118] on span "Todos" at bounding box center [314, 119] width 80 height 16
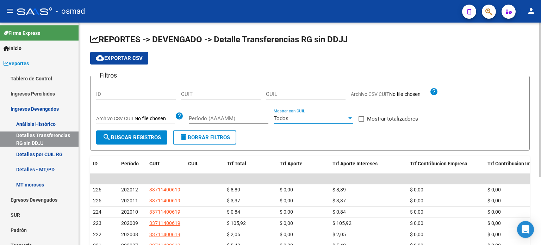
click at [364, 117] on span at bounding box center [362, 119] width 6 height 6
click at [362, 122] on input "Mostrar totalizadores" at bounding box center [361, 122] width 0 height 0
checkbox input "true"
click at [138, 139] on span "search Buscar Registros" at bounding box center [132, 137] width 59 height 6
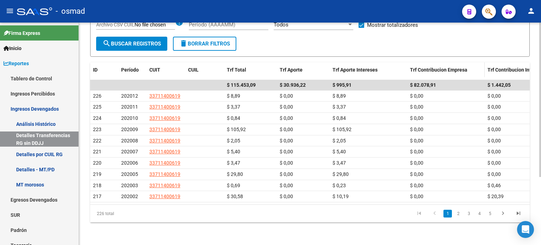
scroll to position [27, 0]
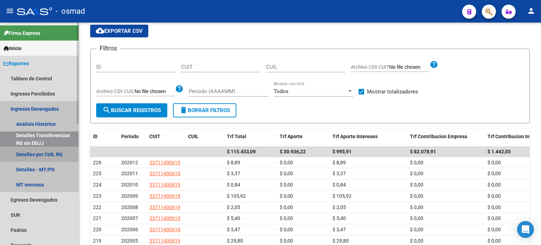
click at [31, 153] on link "Detalles por CUIL RG" at bounding box center [39, 154] width 79 height 15
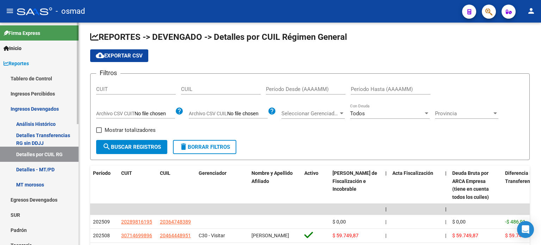
scroll to position [27, 0]
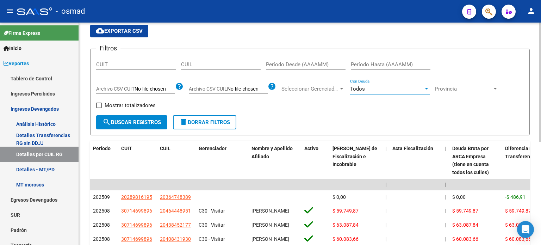
click at [427, 88] on div at bounding box center [427, 89] width 4 height 2
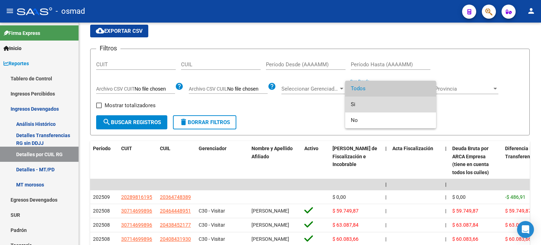
click at [391, 101] on span "Si" at bounding box center [391, 105] width 80 height 16
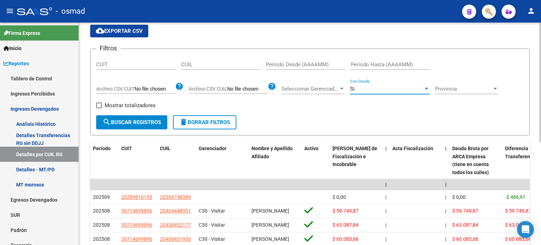
click at [378, 111] on div "Filtros CUIT CUIL Período Desde (AAAAMM) Período Hasta (AAAAMM) Archivo CSV CUI…" at bounding box center [310, 85] width 428 height 61
click at [100, 106] on span at bounding box center [99, 106] width 6 height 6
click at [99, 108] on input "Mostrar totalizadores" at bounding box center [99, 108] width 0 height 0
checkbox input "true"
click at [127, 119] on span "search Buscar Registros" at bounding box center [132, 122] width 59 height 6
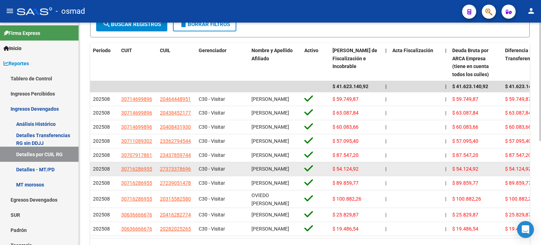
scroll to position [196, 0]
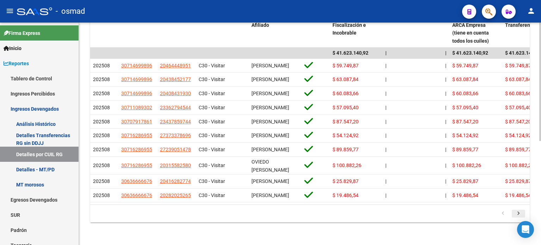
click at [521, 214] on icon "go to next page" at bounding box center [518, 214] width 9 height 8
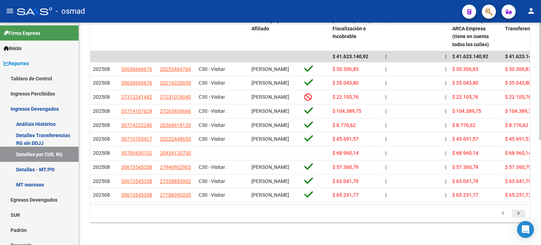
scroll to position [192, 0]
click at [519, 214] on icon "go to next page" at bounding box center [518, 214] width 9 height 8
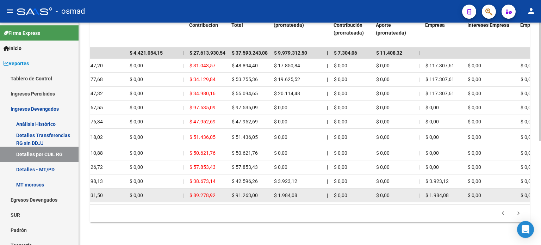
scroll to position [55, 0]
